Goal: Ask a question

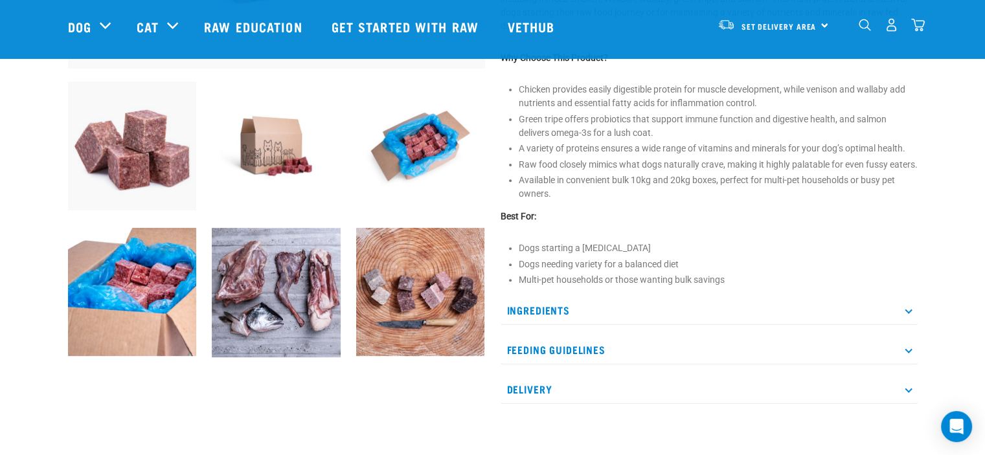
scroll to position [453, 0]
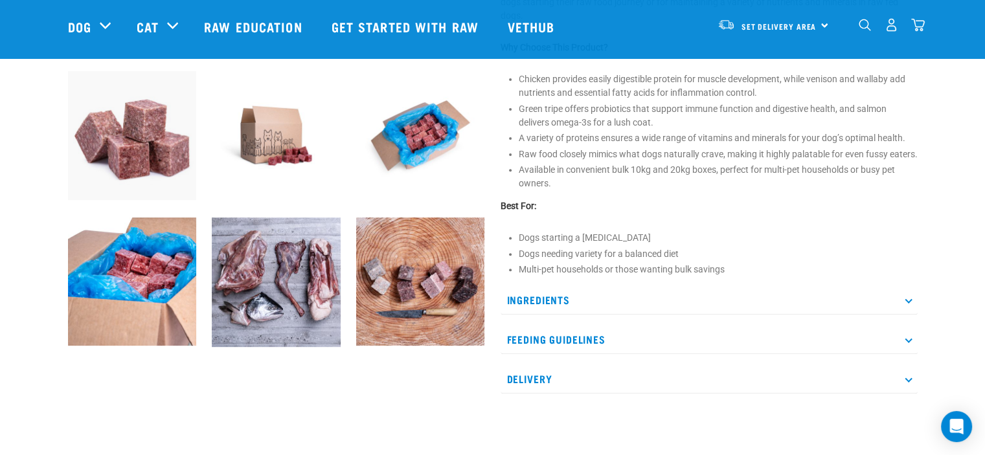
click at [545, 311] on p "Ingredients" at bounding box center [708, 299] width 417 height 29
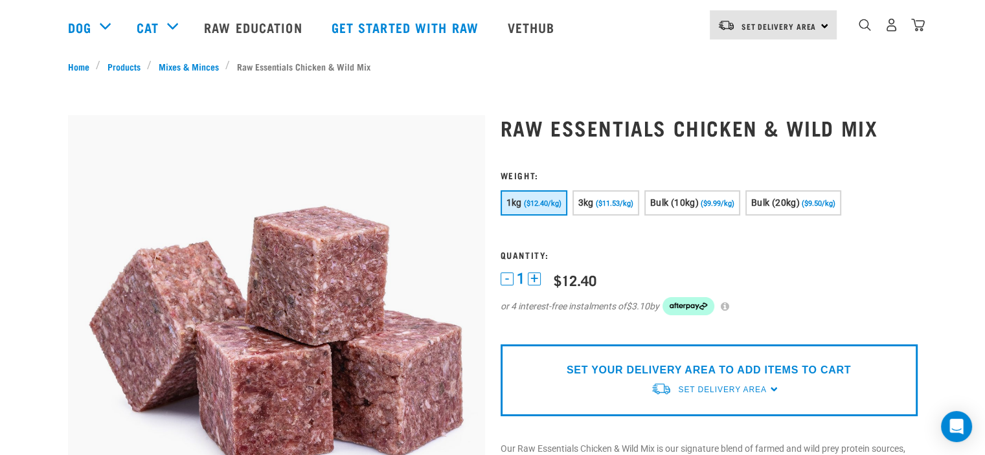
scroll to position [0, 0]
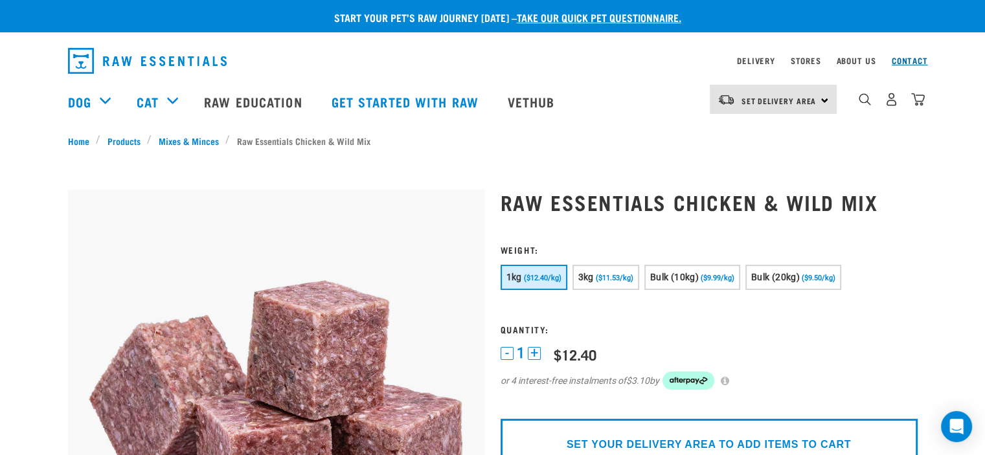
click at [906, 61] on link "Contact" at bounding box center [909, 60] width 36 height 5
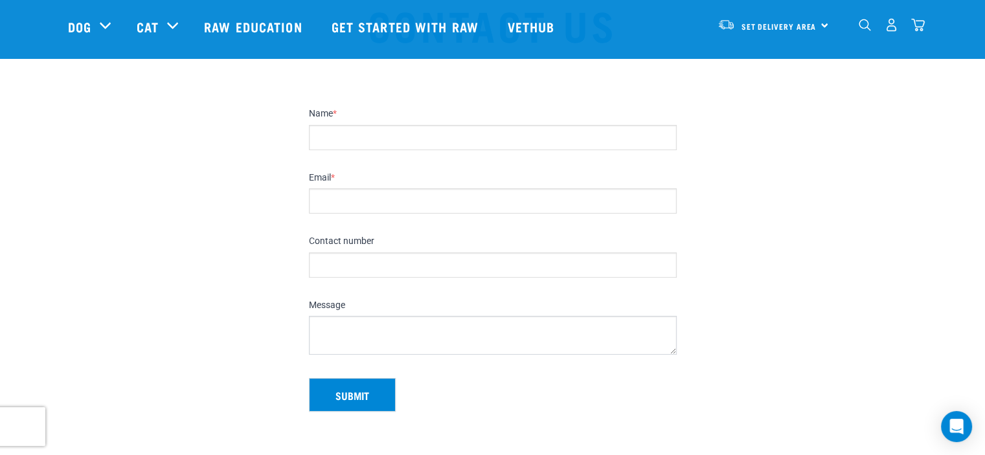
scroll to position [65, 0]
click at [352, 146] on input "Name *" at bounding box center [493, 140] width 368 height 25
type input "[PERSON_NAME]"
type input "[EMAIL_ADDRESS][DOMAIN_NAME]"
type input "021437480"
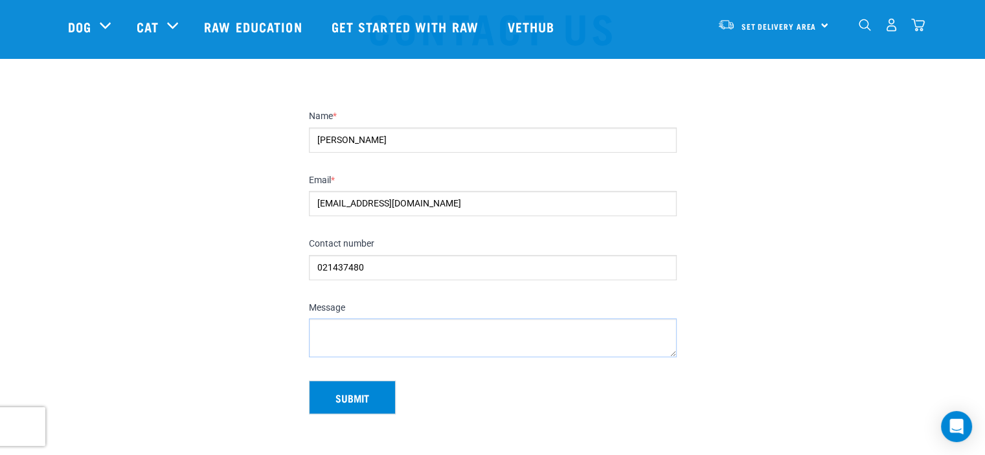
click at [321, 332] on textarea "Message" at bounding box center [493, 337] width 368 height 39
type textarea "What % of"
click at [611, 191] on input "maryinomata@gmail.comgr" at bounding box center [493, 203] width 368 height 25
drag, startPoint x: 420, startPoint y: 205, endPoint x: 473, endPoint y: 205, distance: 52.4
click at [473, 205] on input "maryinomata@gmail.comgreen tripe" at bounding box center [493, 203] width 368 height 25
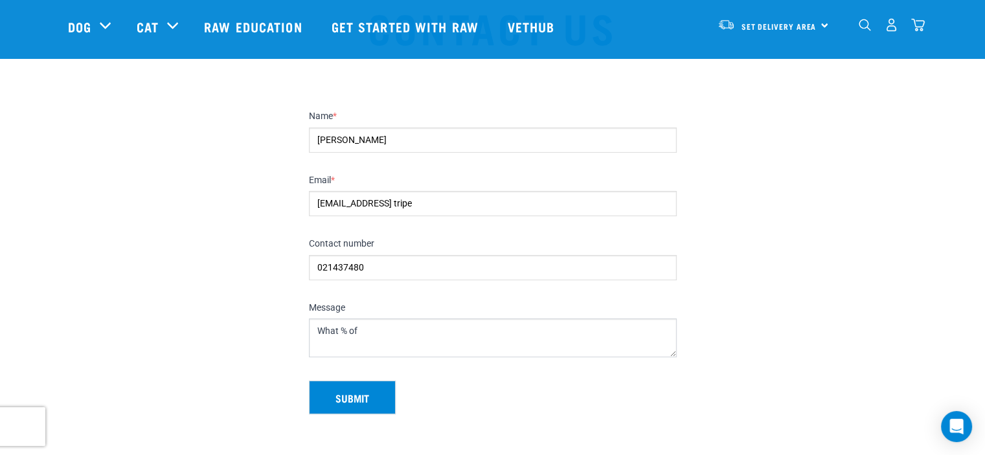
type input "maryinomata@gmail.com"
click at [374, 326] on textarea "What % of" at bounding box center [493, 337] width 368 height 39
paste textarea "green tripe"
type textarea "What % of green tripe is in the goat mix ?"
click at [352, 398] on button "Submit" at bounding box center [352, 398] width 87 height 34
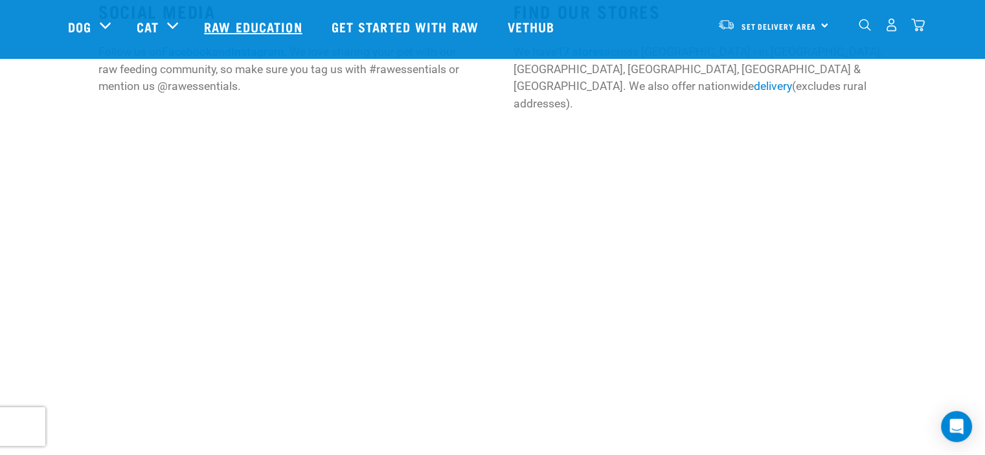
scroll to position [518, 0]
